Goal: Register for event/course

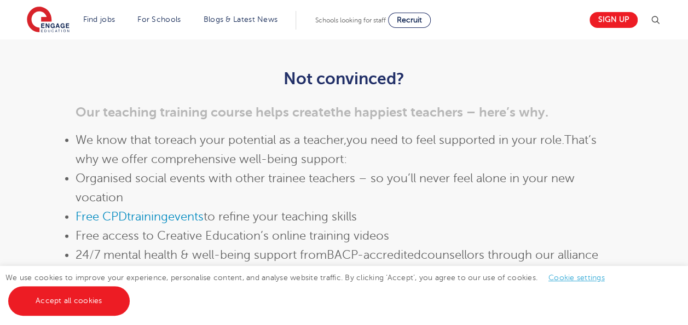
scroll to position [1155, 0]
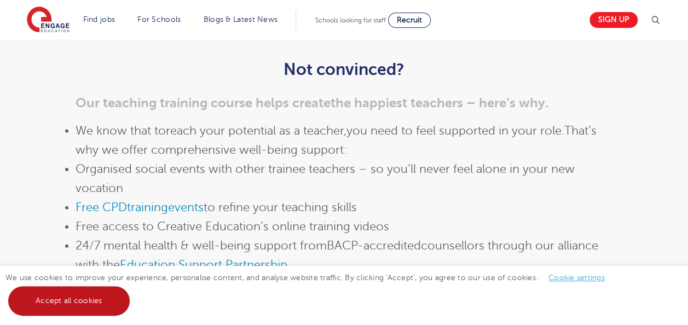
click at [56, 303] on link "Accept all cookies" at bounding box center [69, 301] width 122 height 30
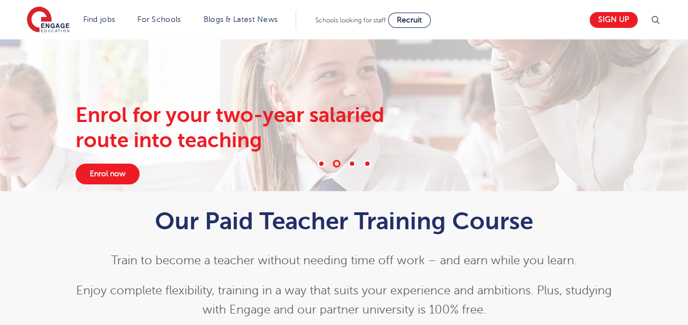
scroll to position [0, 0]
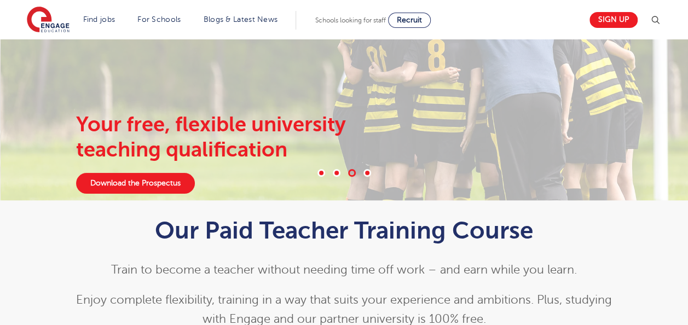
click at [335, 171] on span at bounding box center [337, 173] width 8 height 8
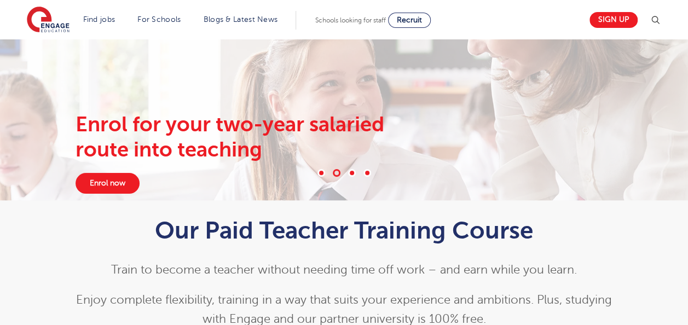
click at [335, 171] on span at bounding box center [337, 173] width 8 height 8
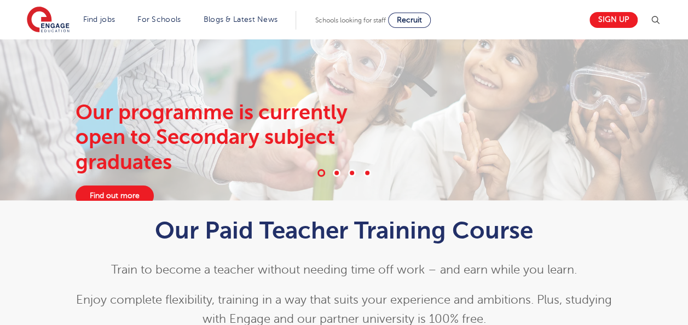
click at [366, 171] on span at bounding box center [368, 173] width 8 height 8
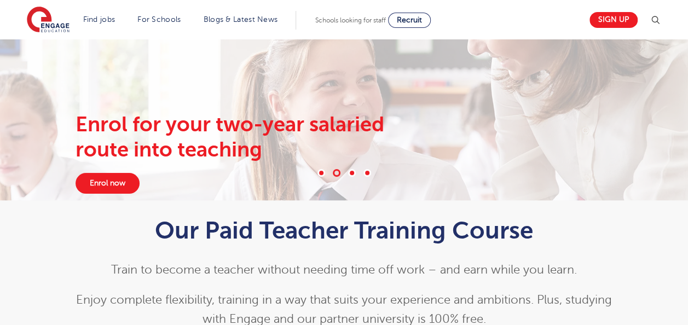
click at [319, 172] on span at bounding box center [322, 173] width 8 height 8
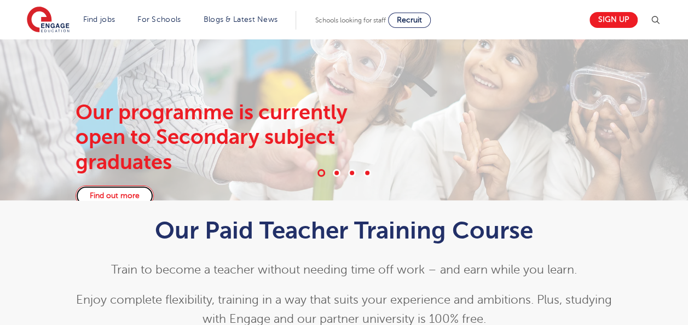
click at [103, 188] on link "Find out more" at bounding box center [115, 196] width 78 height 21
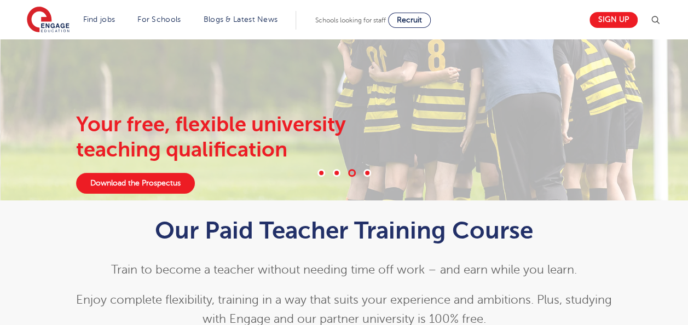
click at [336, 170] on span at bounding box center [337, 173] width 8 height 8
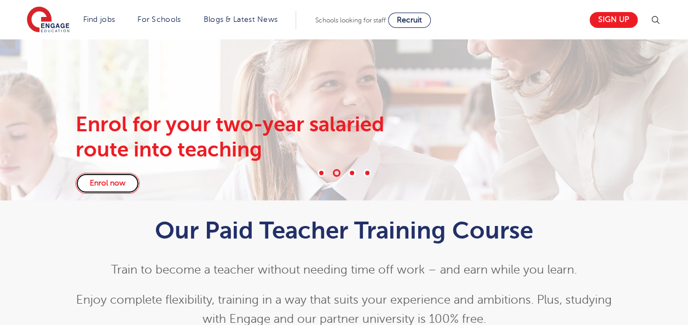
click at [114, 186] on link "Enrol now" at bounding box center [108, 183] width 64 height 21
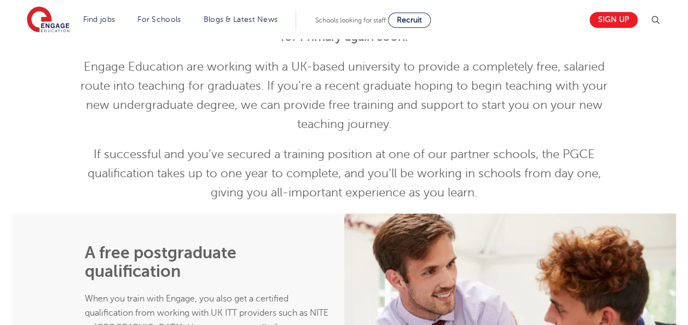
scroll to position [250, 0]
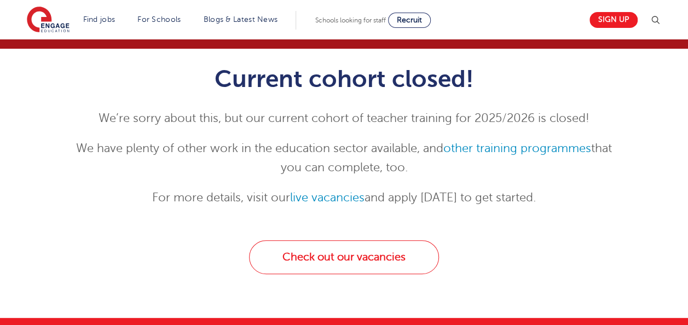
scroll to position [105, 0]
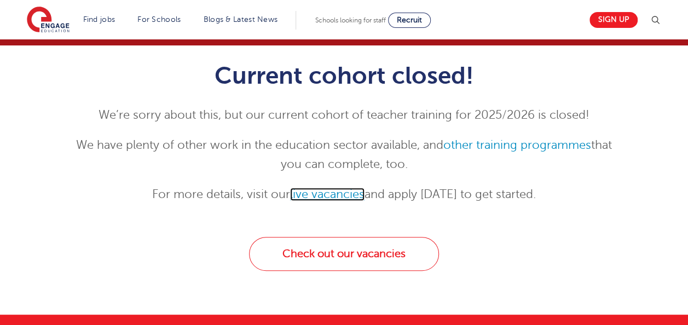
click at [323, 192] on link "live vacancies" at bounding box center [327, 194] width 74 height 13
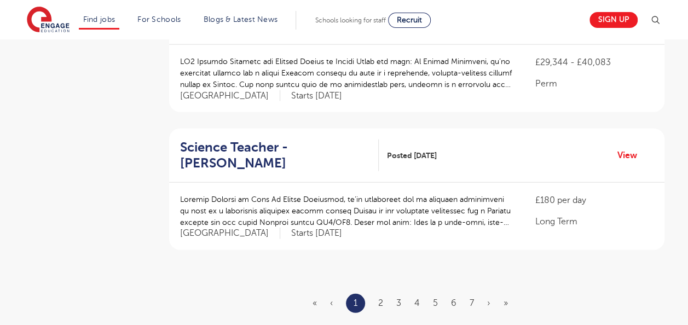
scroll to position [1272, 0]
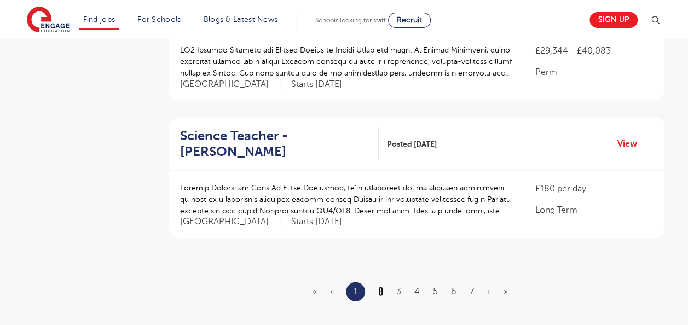
click at [380, 287] on link "2" at bounding box center [380, 292] width 5 height 10
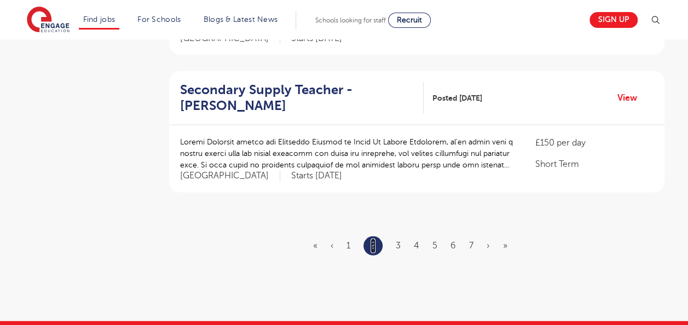
scroll to position [1304, 0]
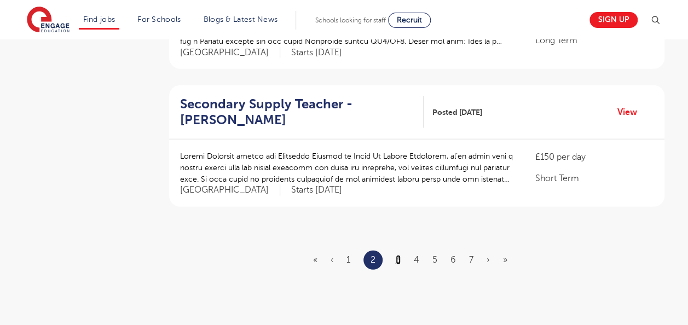
click at [397, 255] on link "3" at bounding box center [398, 260] width 5 height 10
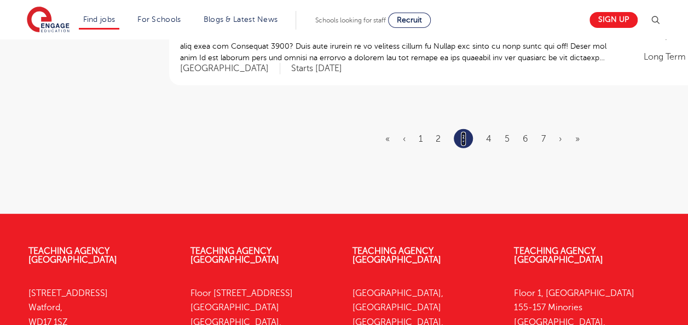
scroll to position [1439, 0]
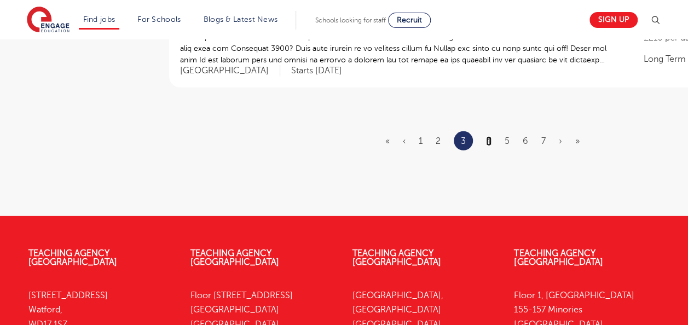
click at [489, 136] on link "4" at bounding box center [488, 141] width 5 height 10
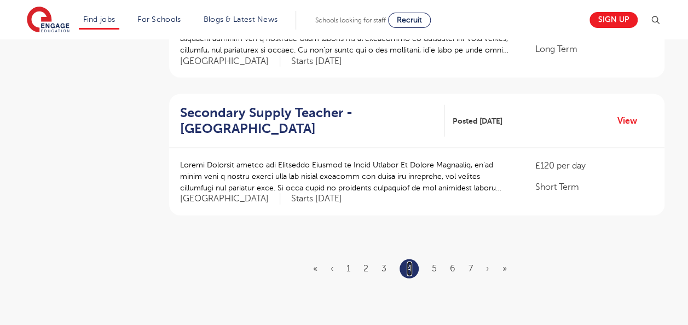
scroll to position [1293, 0]
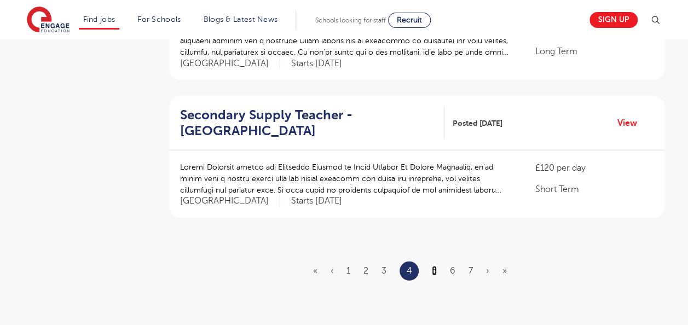
click at [435, 266] on link "5" at bounding box center [434, 271] width 5 height 10
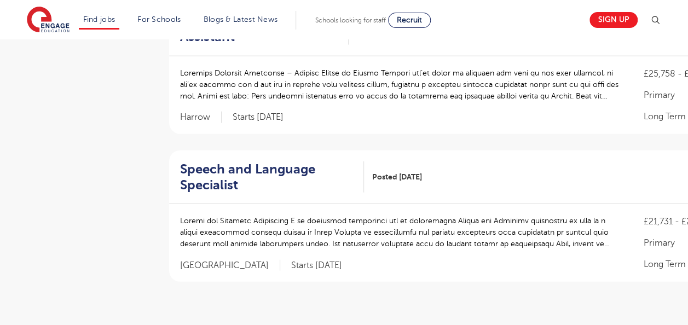
scroll to position [1261, 0]
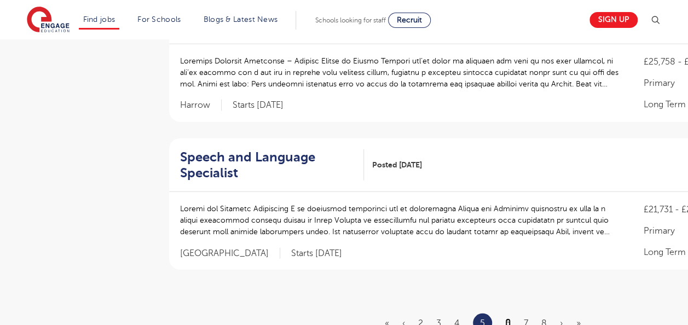
click at [507, 319] on link "6" at bounding box center [507, 324] width 5 height 10
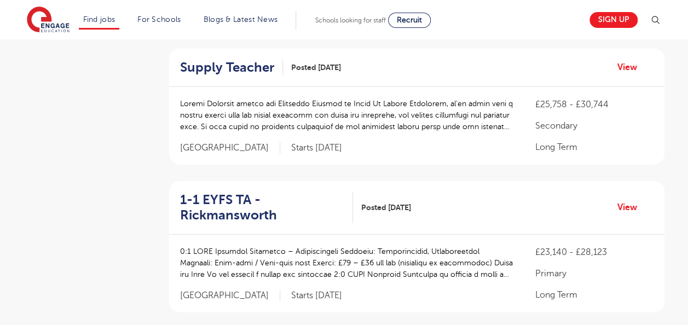
scroll to position [1212, 0]
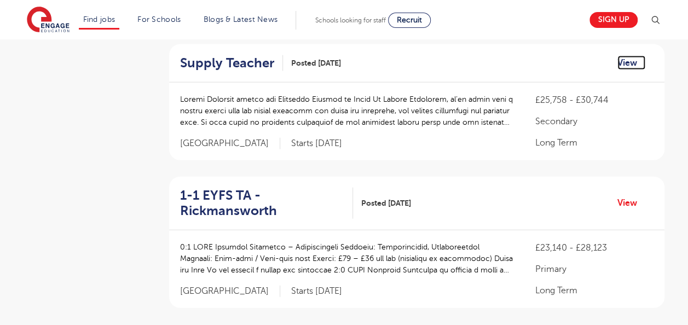
click at [630, 70] on link "View" at bounding box center [632, 63] width 28 height 14
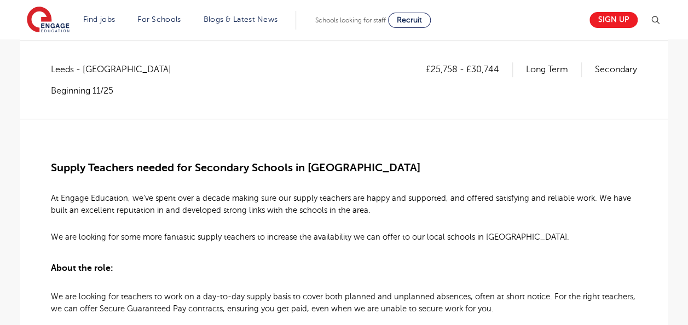
scroll to position [192, 0]
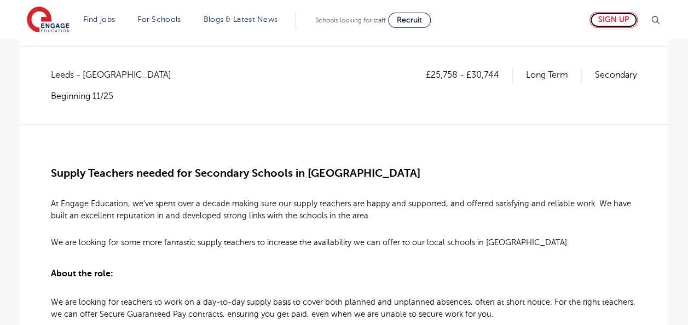
click at [617, 20] on link "Sign up" at bounding box center [614, 20] width 48 height 16
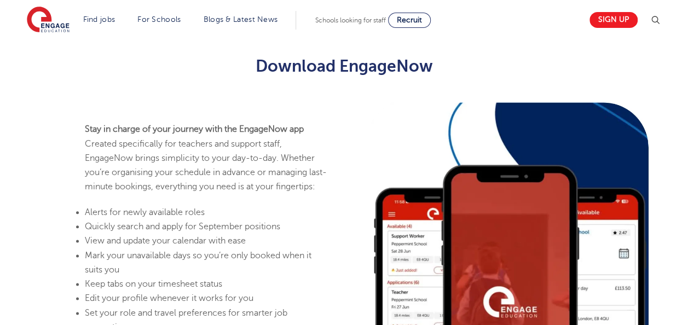
scroll to position [300, 0]
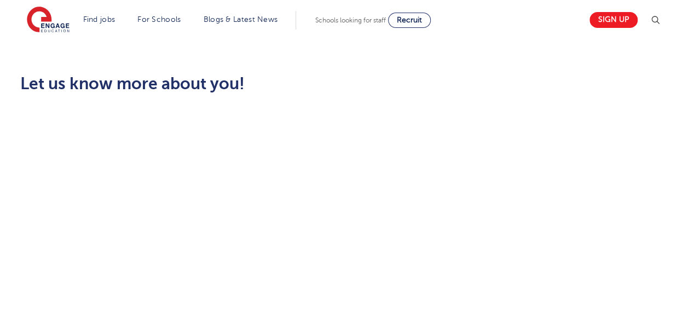
click at [164, 88] on h2 "Let us know more about you!" at bounding box center [233, 83] width 427 height 19
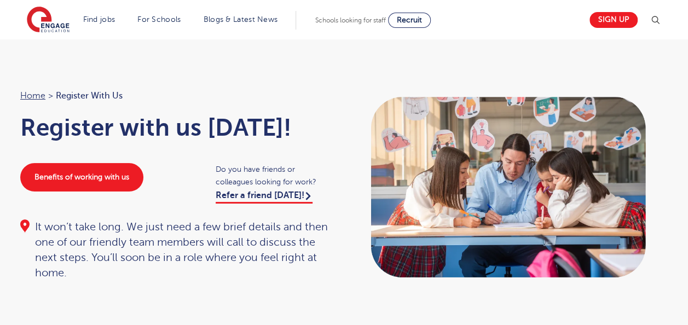
scroll to position [0, 0]
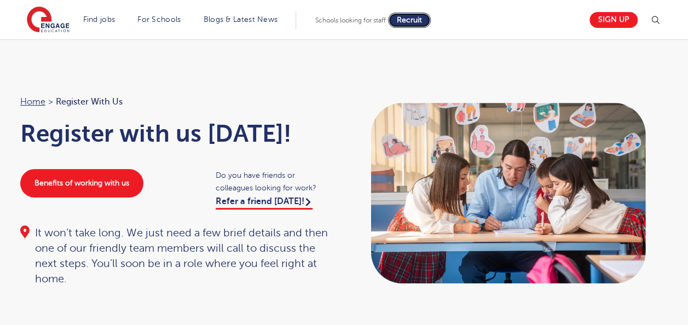
click at [421, 21] on span "Recruit" at bounding box center [409, 20] width 25 height 8
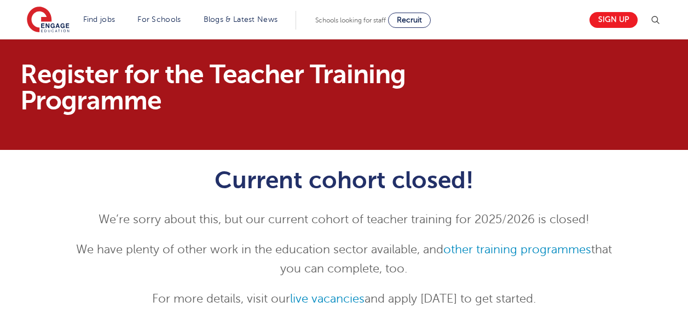
scroll to position [105, 0]
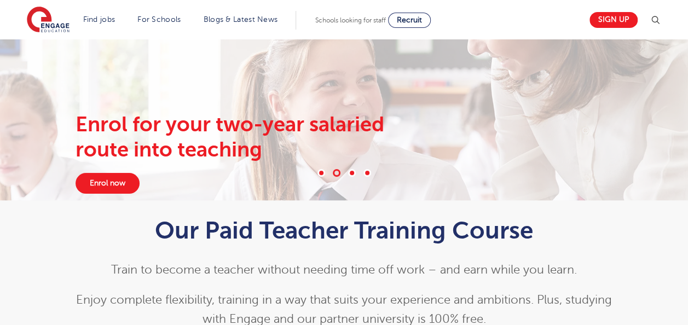
click at [323, 173] on span at bounding box center [322, 173] width 8 height 8
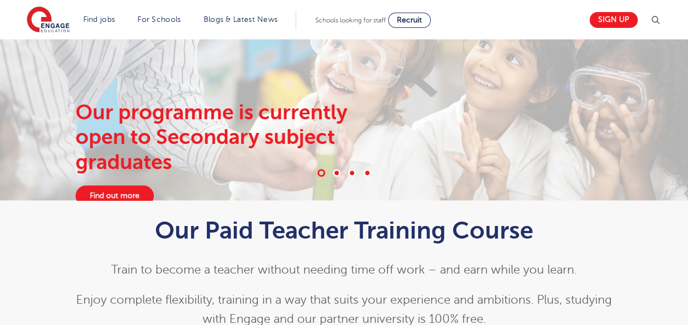
click at [336, 172] on span at bounding box center [337, 173] width 8 height 8
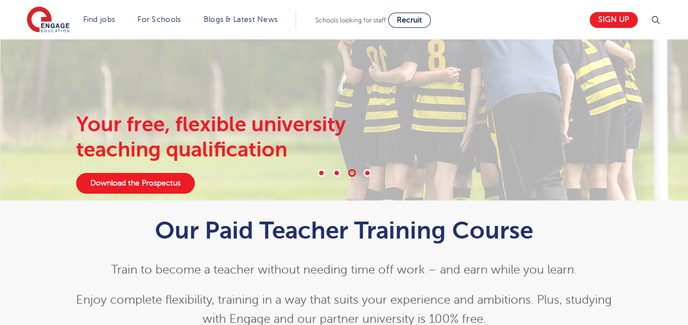
click at [336, 172] on span at bounding box center [337, 173] width 8 height 8
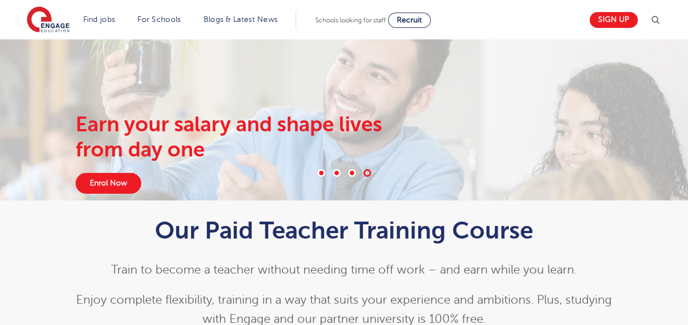
click at [352, 173] on span at bounding box center [352, 173] width 8 height 8
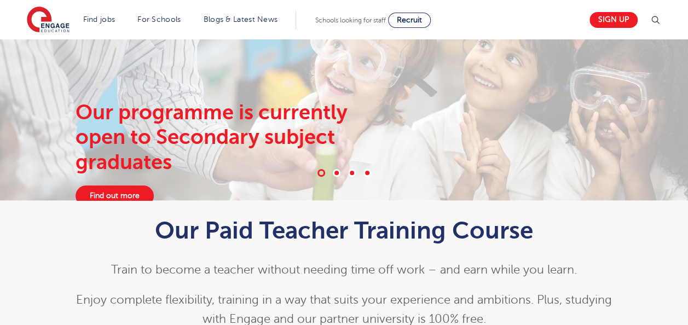
click at [365, 172] on span at bounding box center [368, 173] width 8 height 8
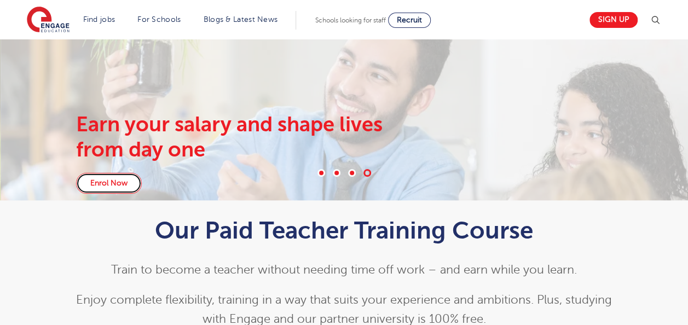
click at [107, 184] on link "Enrol Now" at bounding box center [109, 183] width 66 height 21
